Goal: Task Accomplishment & Management: Complete application form

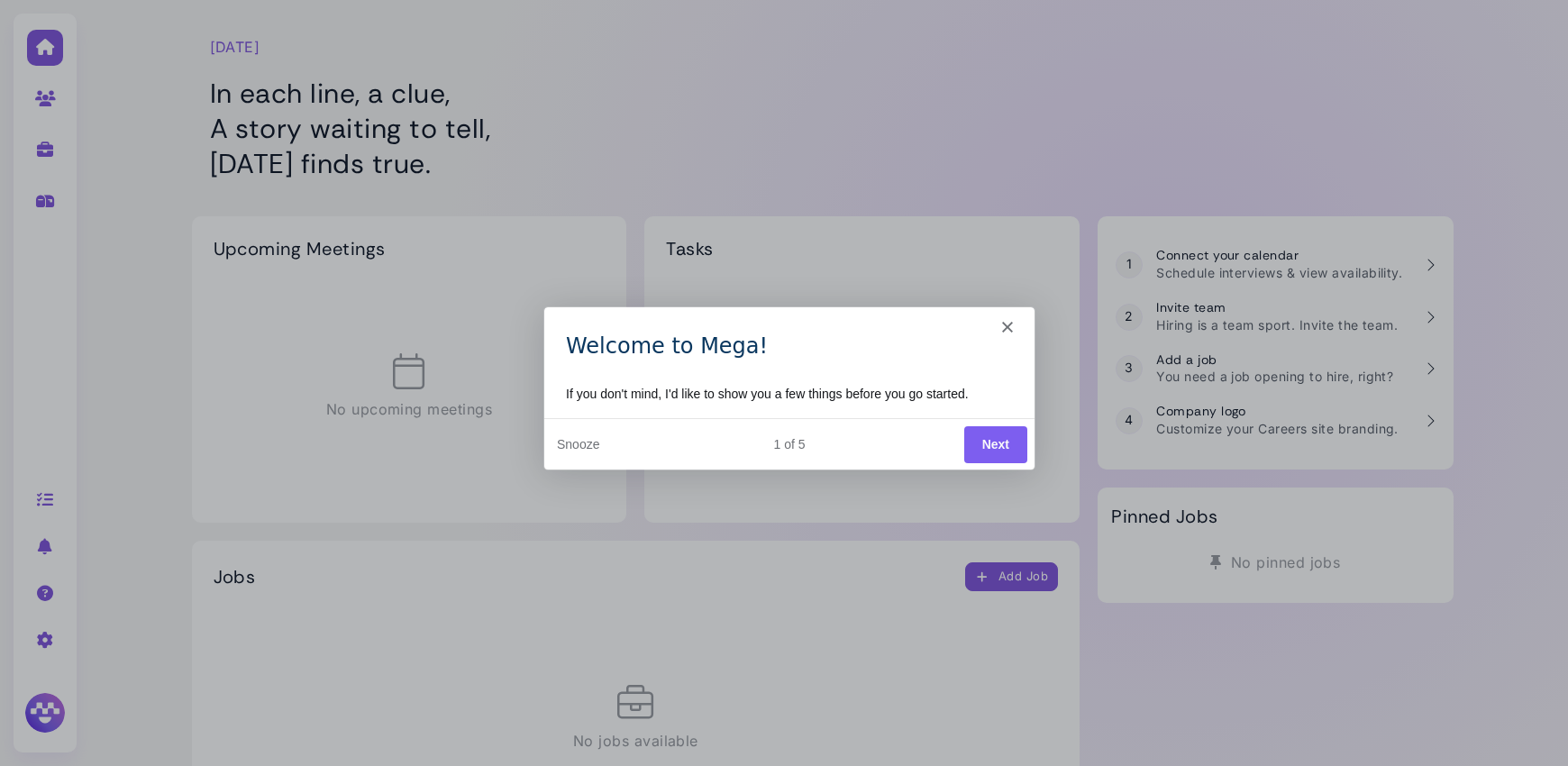
click at [991, 440] on button "Next" at bounding box center [995, 442] width 63 height 37
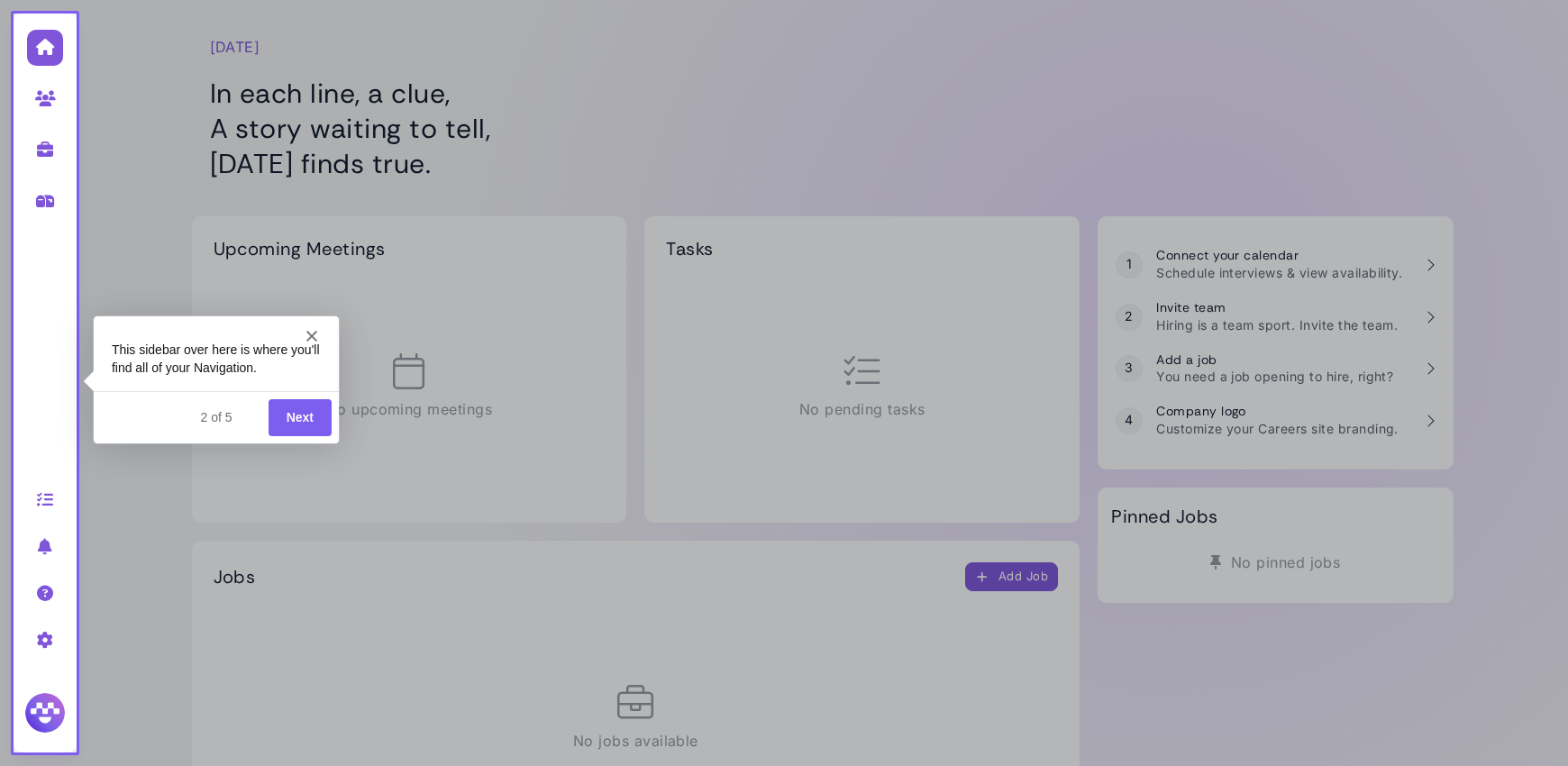
click at [302, 418] on button "Next" at bounding box center [299, 416] width 63 height 37
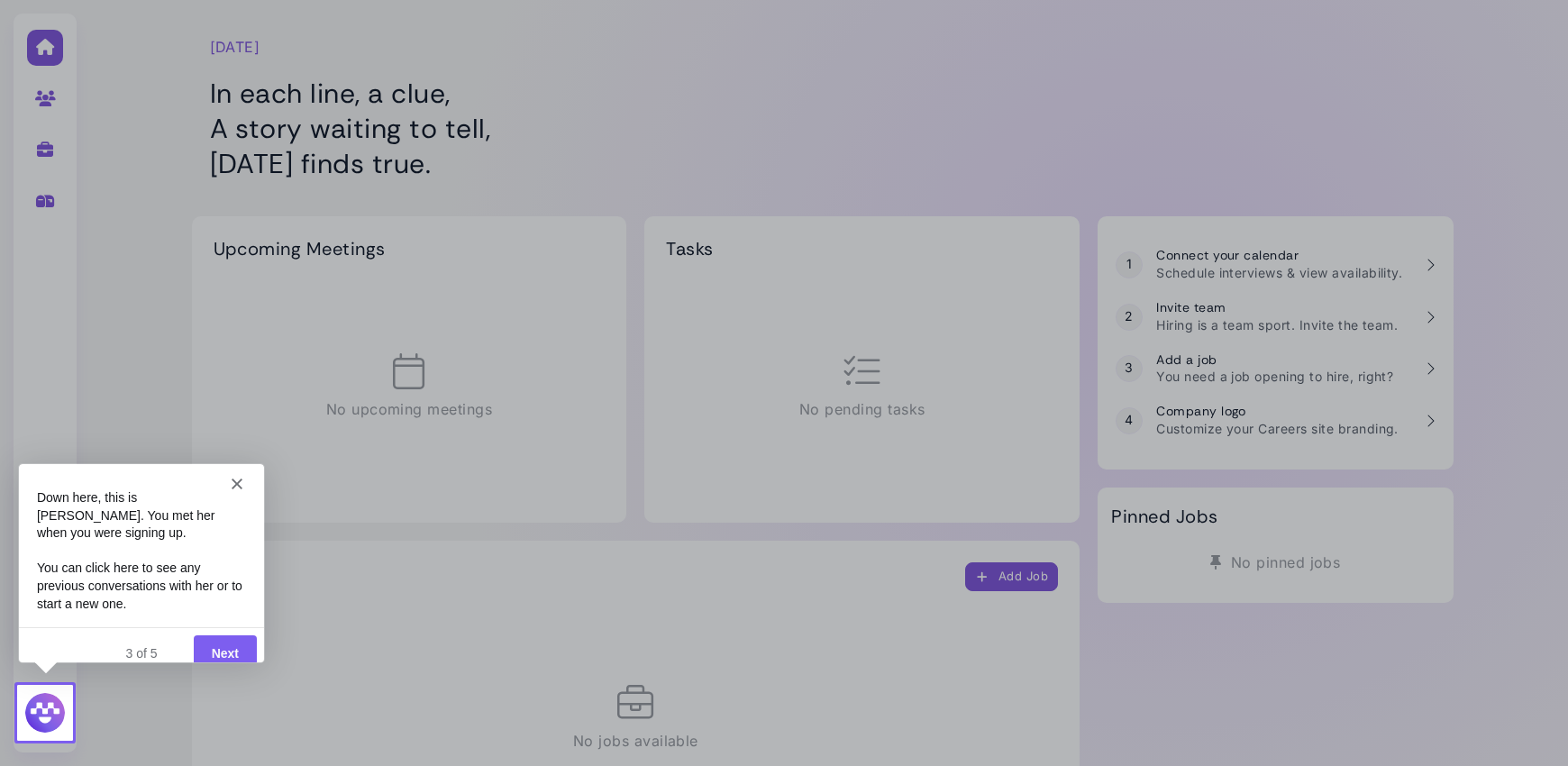
click at [222, 638] on button "Next" at bounding box center [224, 652] width 63 height 37
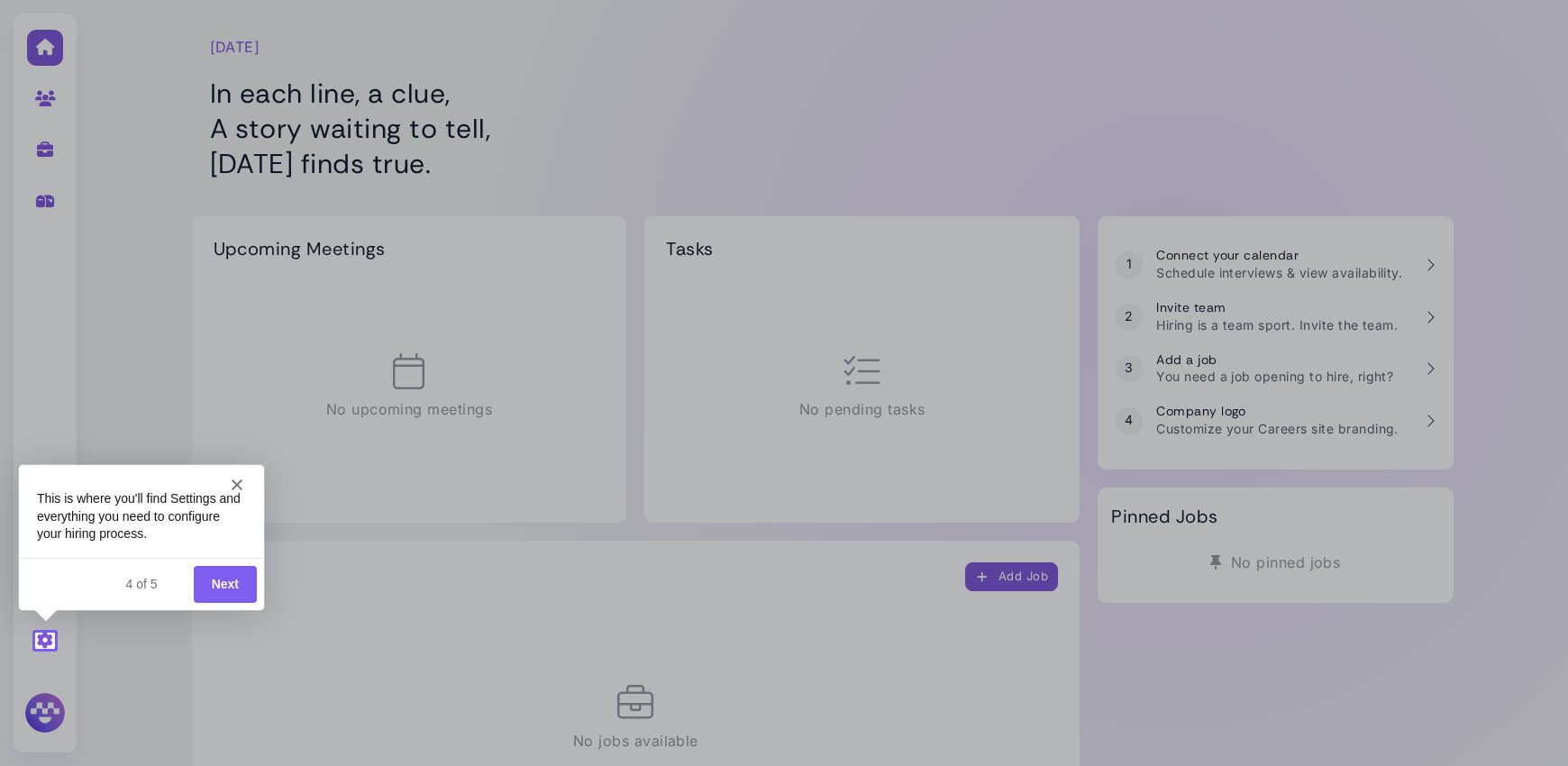
click at [223, 584] on button "Next" at bounding box center [224, 582] width 63 height 37
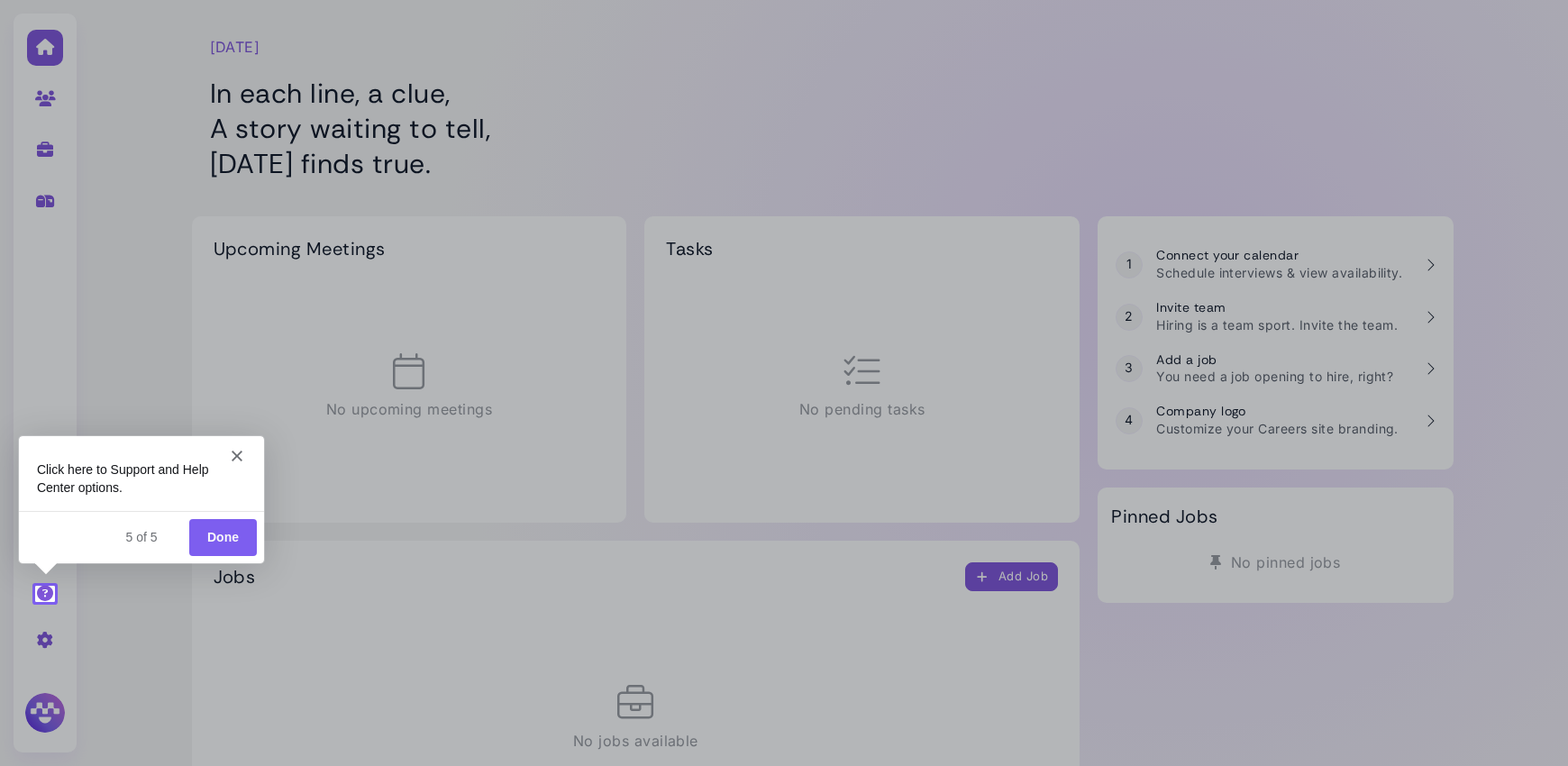
click at [232, 539] on button "Done" at bounding box center [222, 535] width 67 height 37
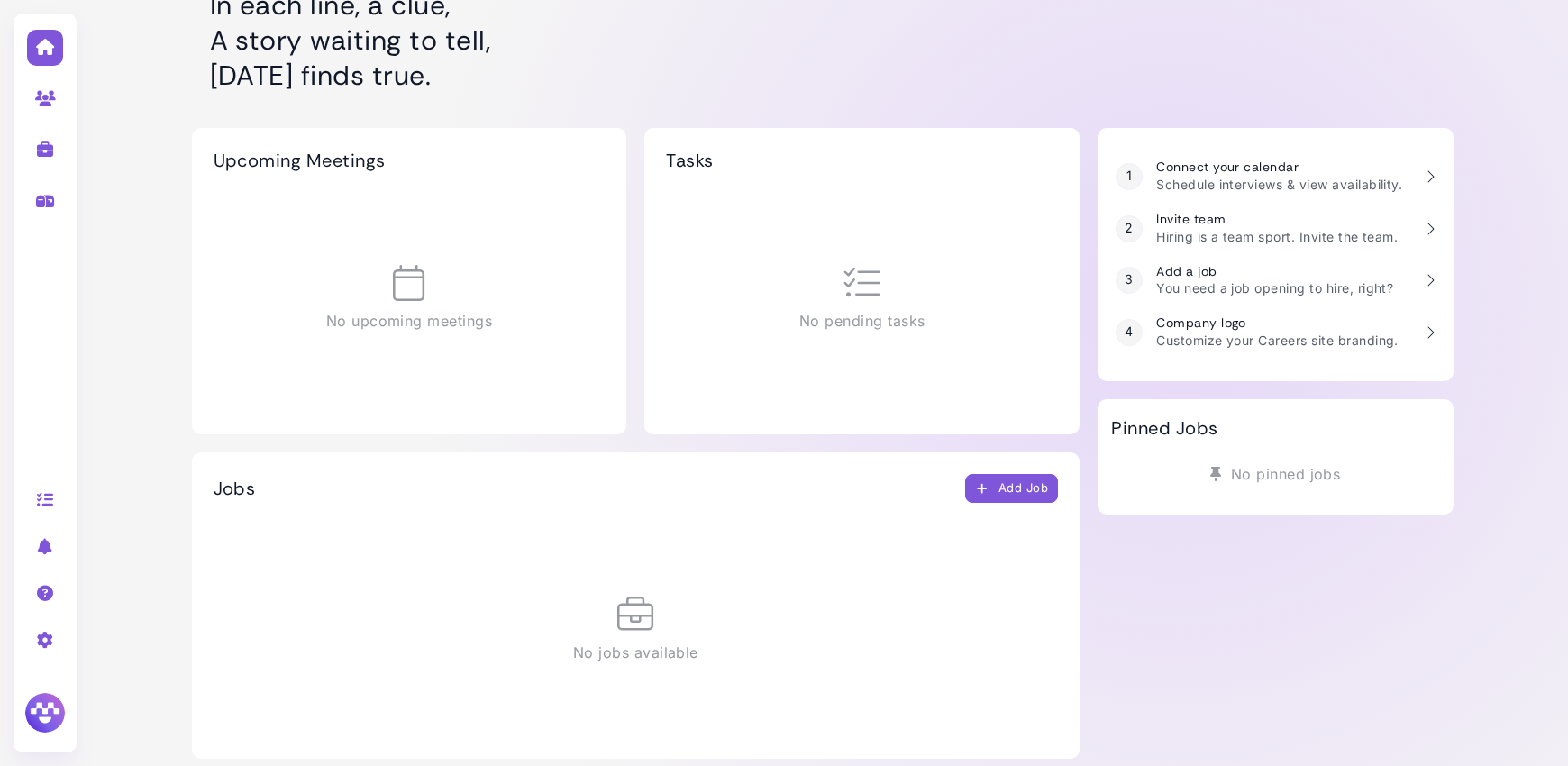
scroll to position [109, 0]
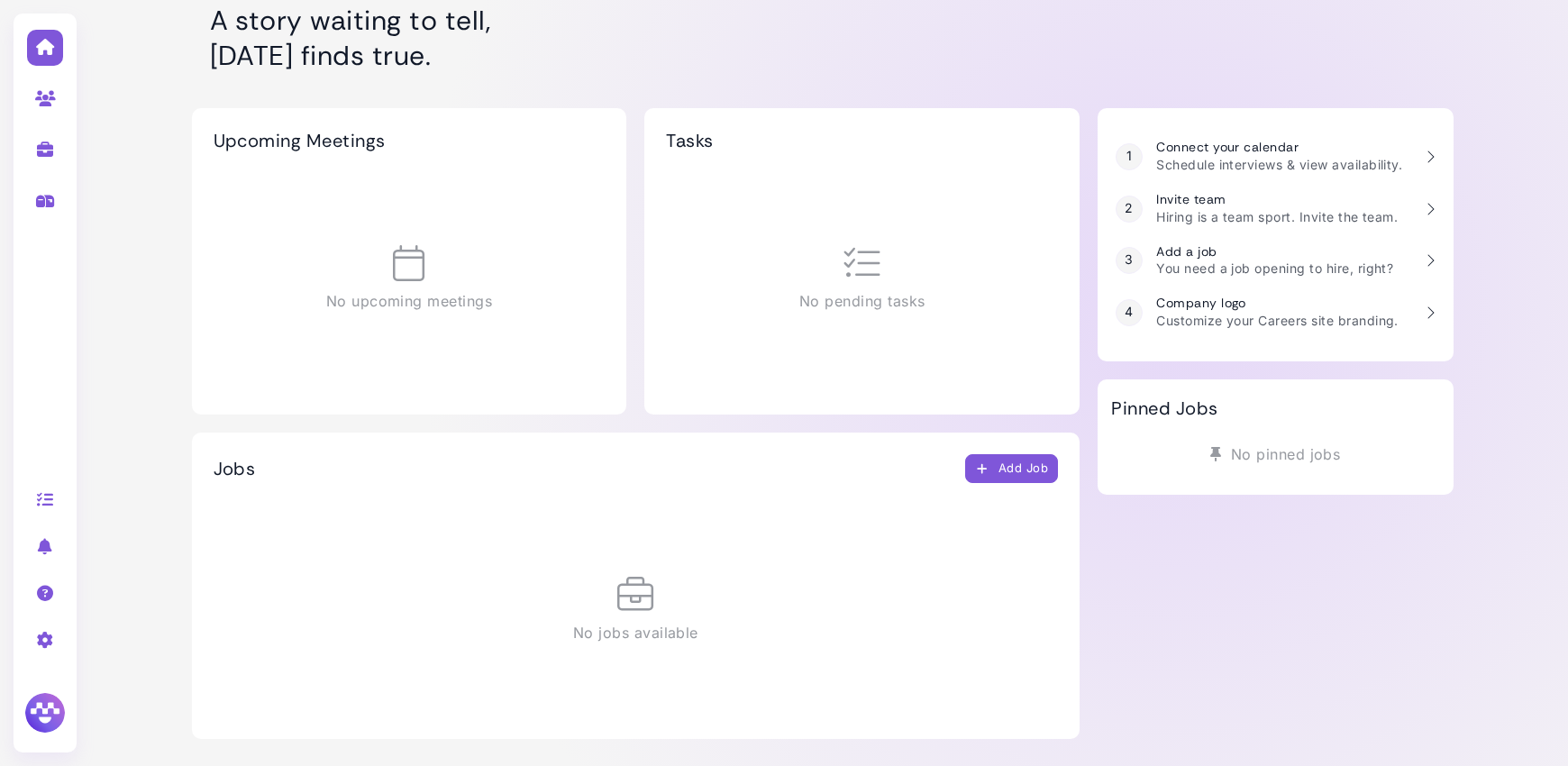
click at [993, 476] on div "Add Job" at bounding box center [1012, 469] width 74 height 19
select select "********"
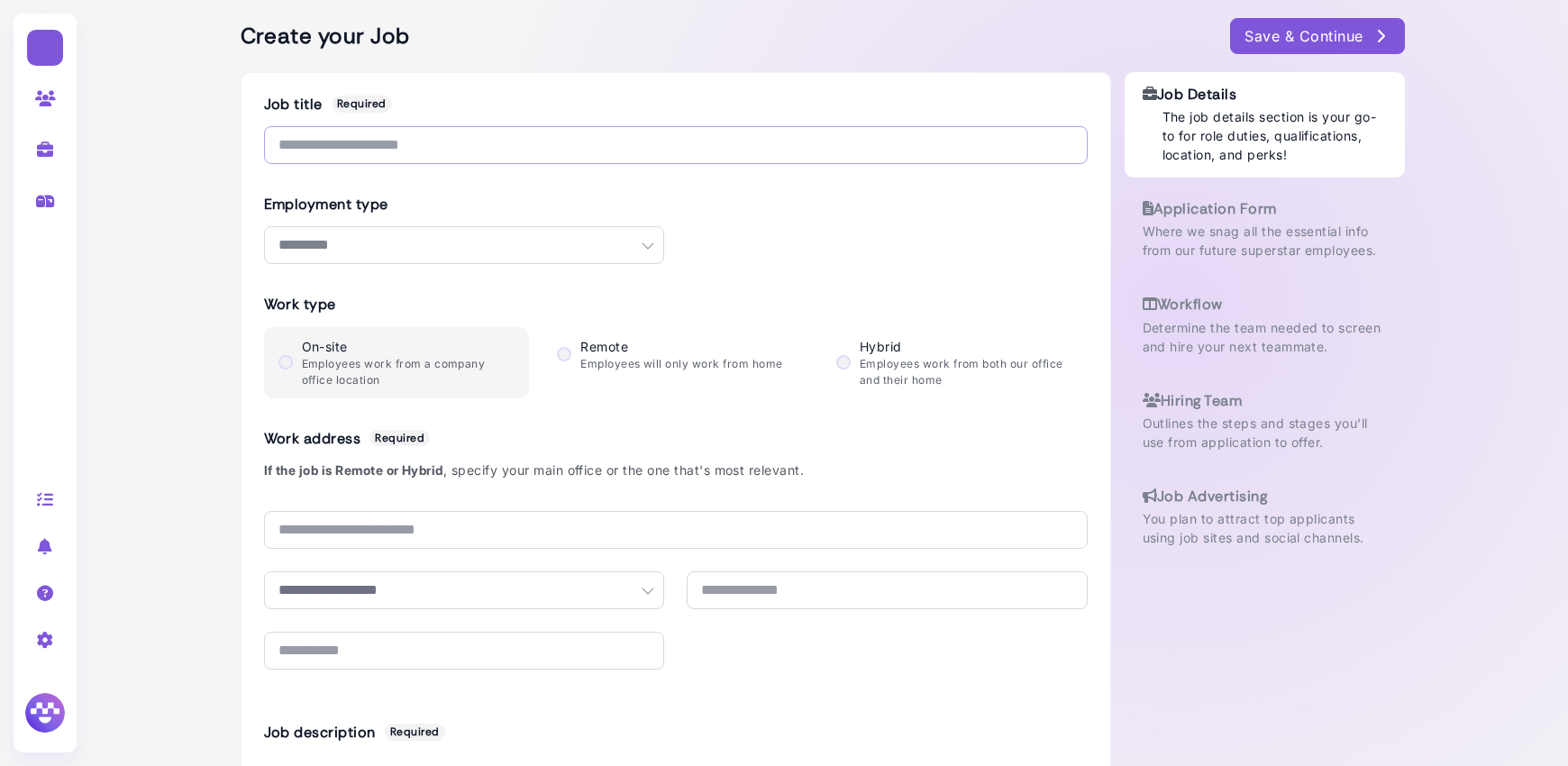
click at [421, 148] on input "text" at bounding box center [675, 145] width 823 height 38
